Goal: Transaction & Acquisition: Purchase product/service

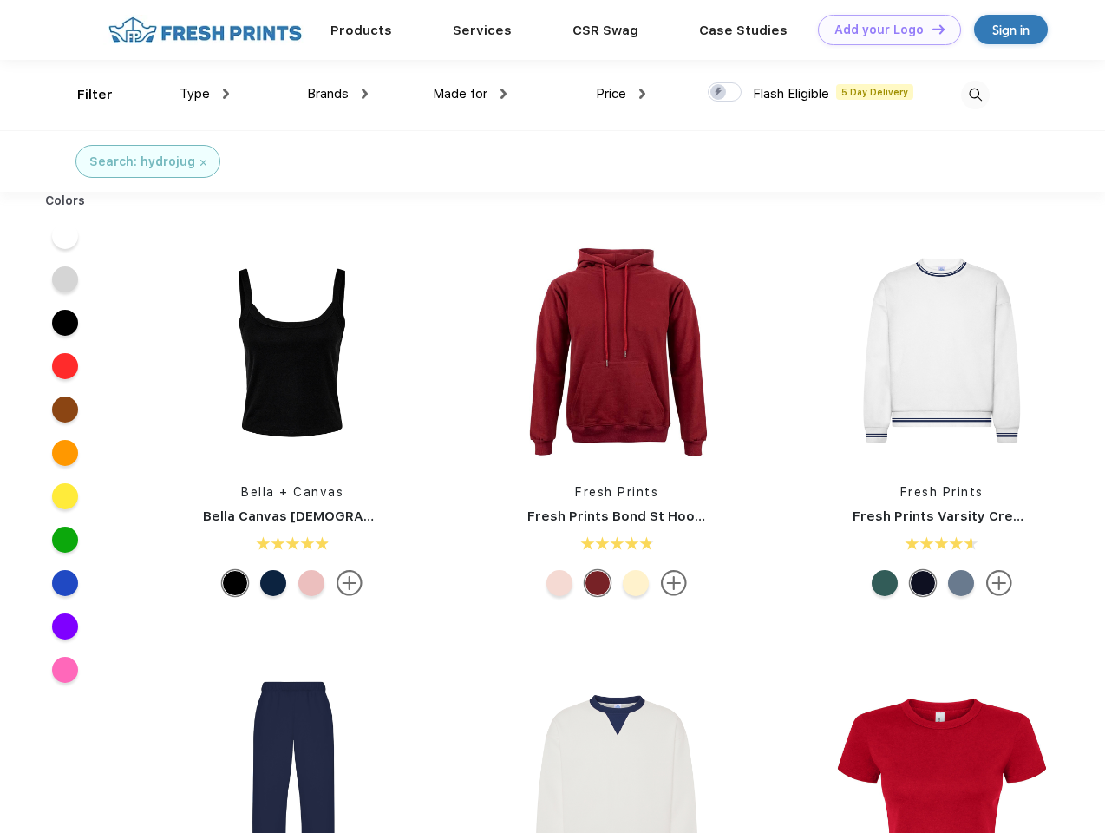
click at [883, 29] on link "Add your Logo Design Tool" at bounding box center [889, 30] width 143 height 30
click at [0, 0] on div "Design Tool" at bounding box center [0, 0] width 0 height 0
click at [931, 29] on link "Add your Logo Design Tool" at bounding box center [889, 30] width 143 height 30
click at [83, 95] on div "Filter" at bounding box center [95, 95] width 36 height 20
click at [205, 94] on span "Type" at bounding box center [195, 94] width 30 height 16
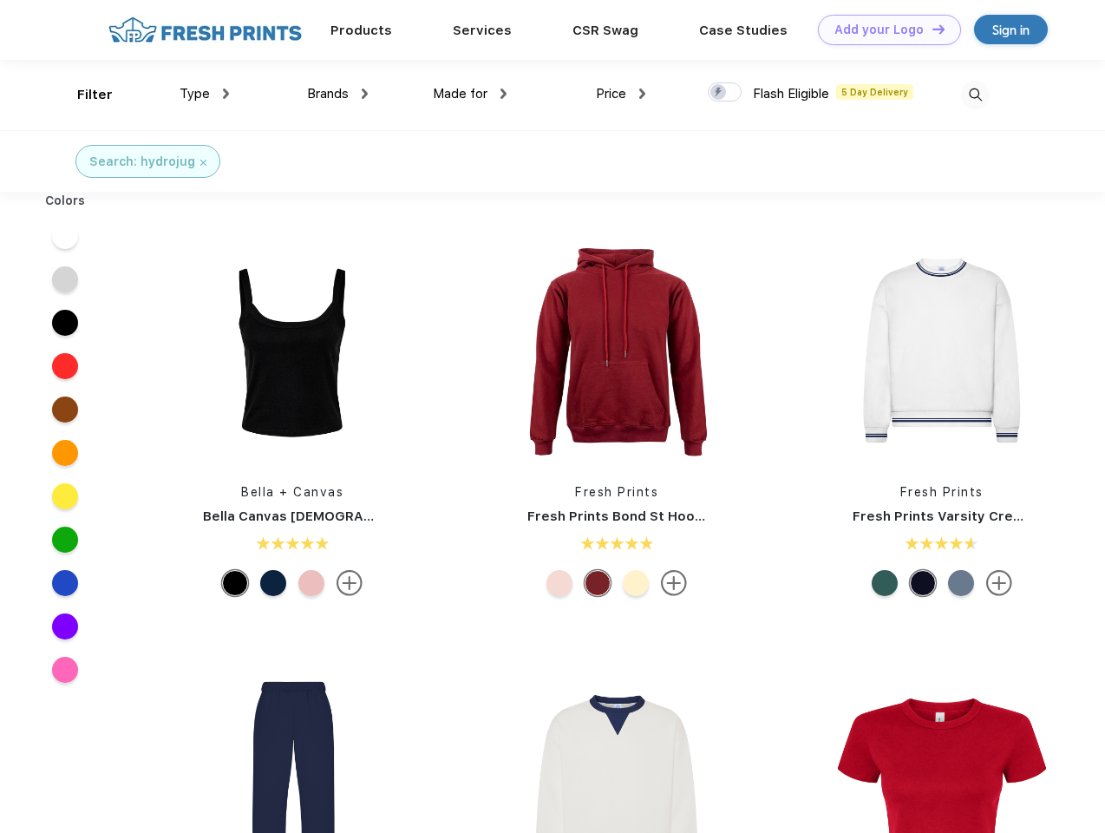
click at [337, 94] on span "Brands" at bounding box center [328, 94] width 42 height 16
click at [470, 94] on span "Made for" at bounding box center [460, 94] width 55 height 16
click at [621, 94] on span "Price" at bounding box center [611, 94] width 30 height 16
click at [725, 93] on div at bounding box center [725, 91] width 34 height 19
click at [719, 93] on input "checkbox" at bounding box center [713, 87] width 11 height 11
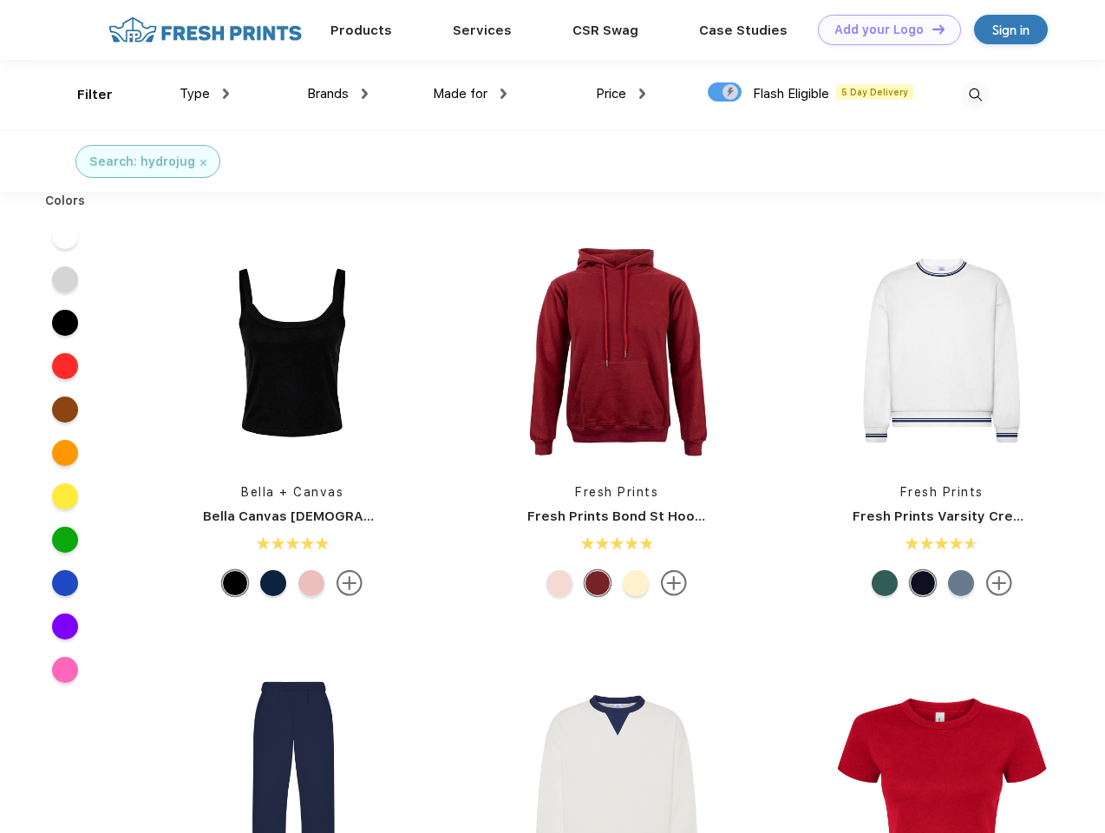
click at [975, 95] on img at bounding box center [975, 95] width 29 height 29
